Goal: Find contact information: Find contact information

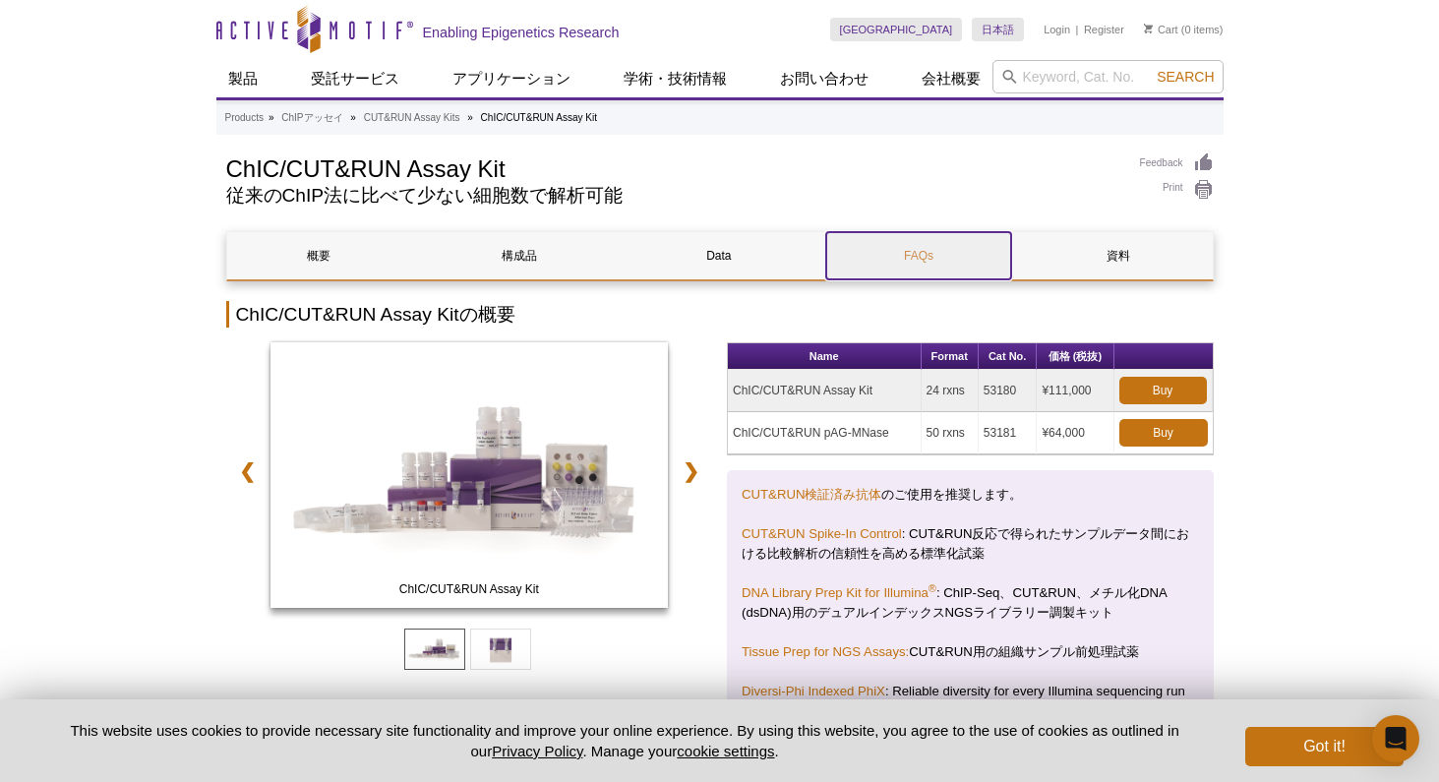
click at [937, 252] on link "FAQs" at bounding box center [918, 255] width 185 height 47
click at [830, 58] on div "Skip to content Active Motif Logo Enabling Epigenetics Research" at bounding box center [523, 30] width 614 height 60
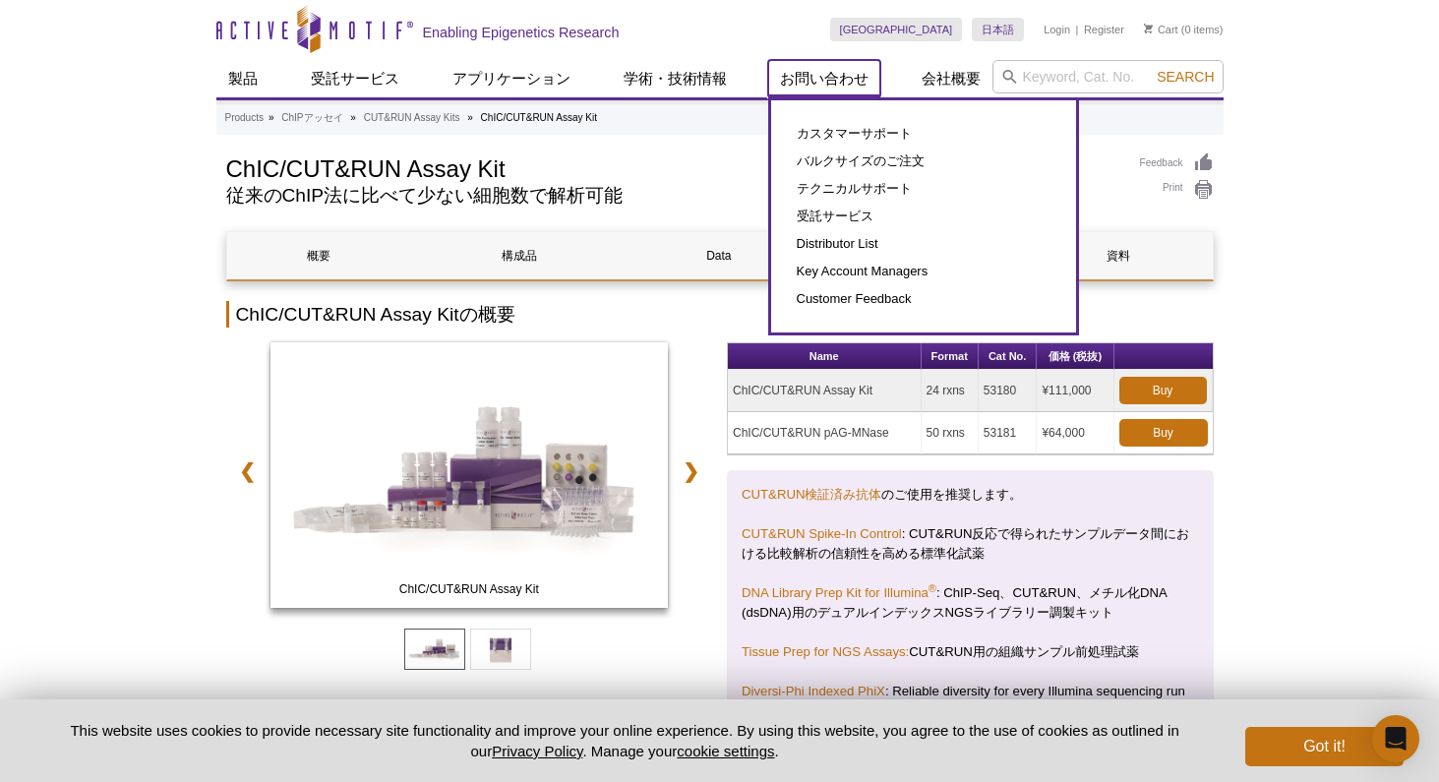
click at [850, 70] on link "お問い合わせ" at bounding box center [824, 78] width 112 height 37
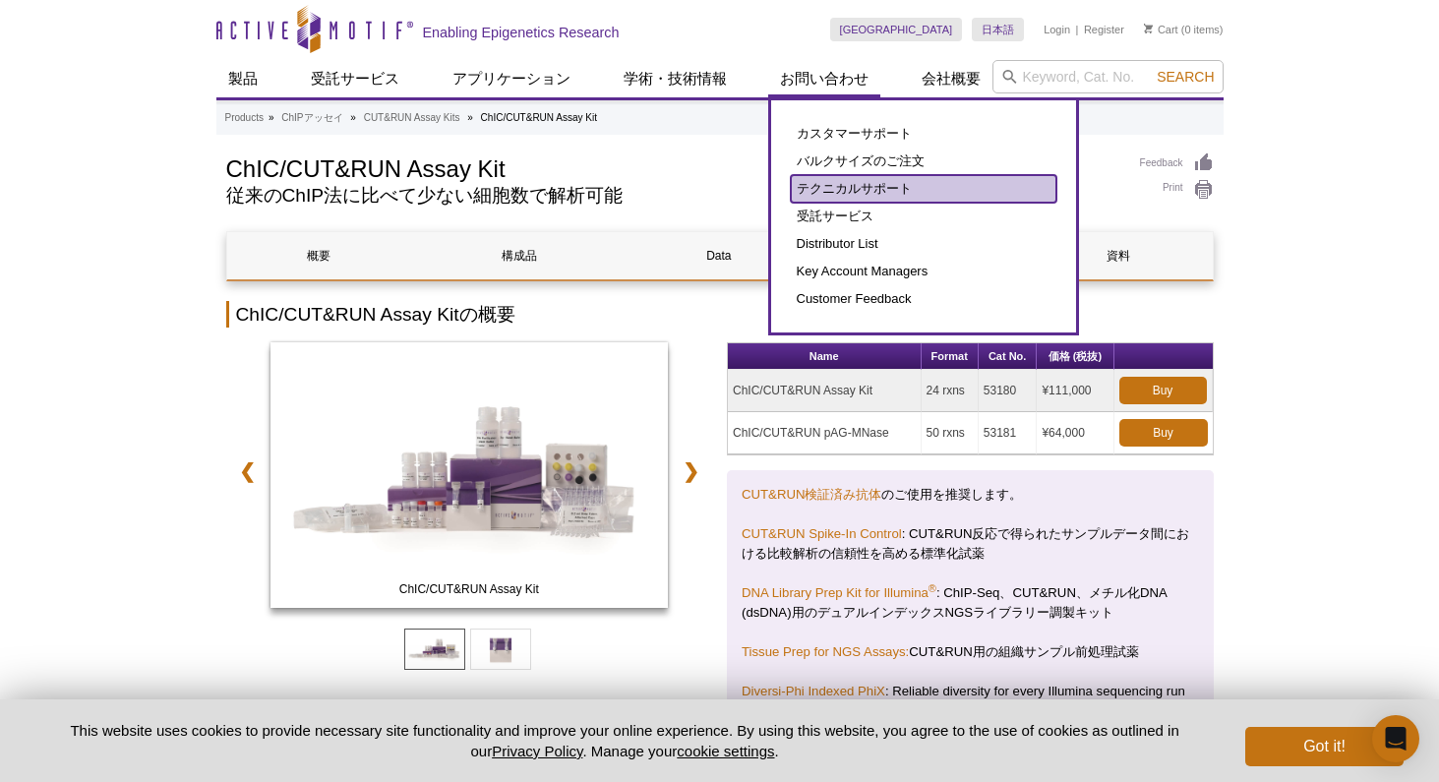
click at [864, 189] on link "テクニカルサポート" at bounding box center [924, 189] width 266 height 28
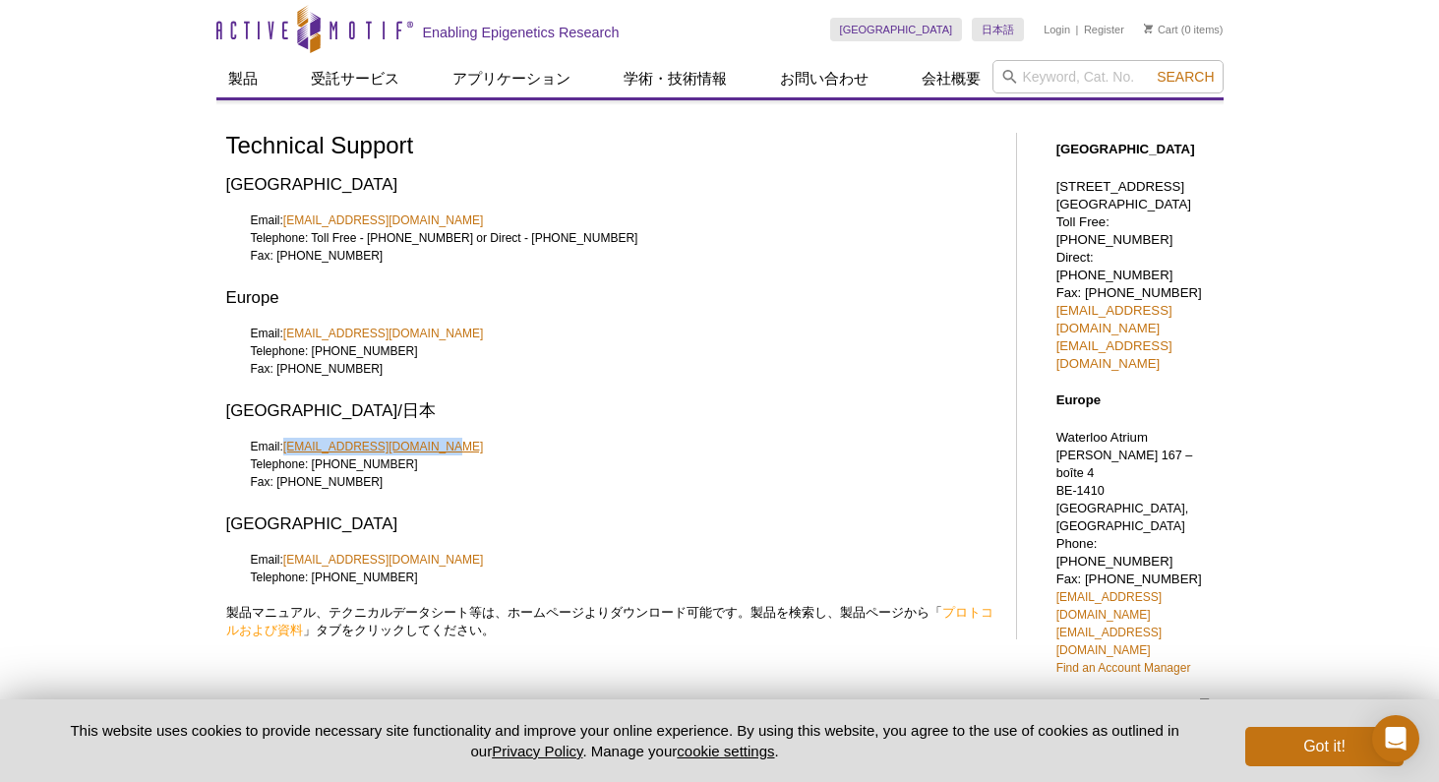
drag, startPoint x: 440, startPoint y: 448, endPoint x: 285, endPoint y: 450, distance: 154.4
click at [285, 450] on div "Email: japantech@activemotif.com Telephone: +81 (0)3 5225 3638 Fax: +81 (0)3 52…" at bounding box center [611, 473] width 770 height 71
copy link "japantech@activemotif.com"
